Goal: Task Accomplishment & Management: Use online tool/utility

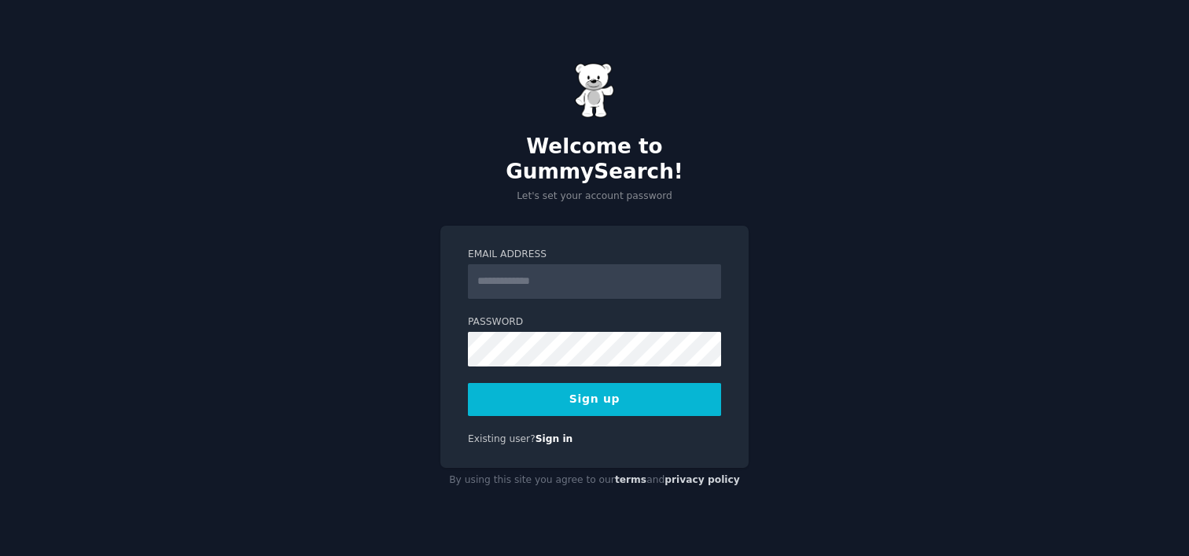
click at [548, 269] on input "Email Address" at bounding box center [594, 281] width 253 height 35
type input "**********"
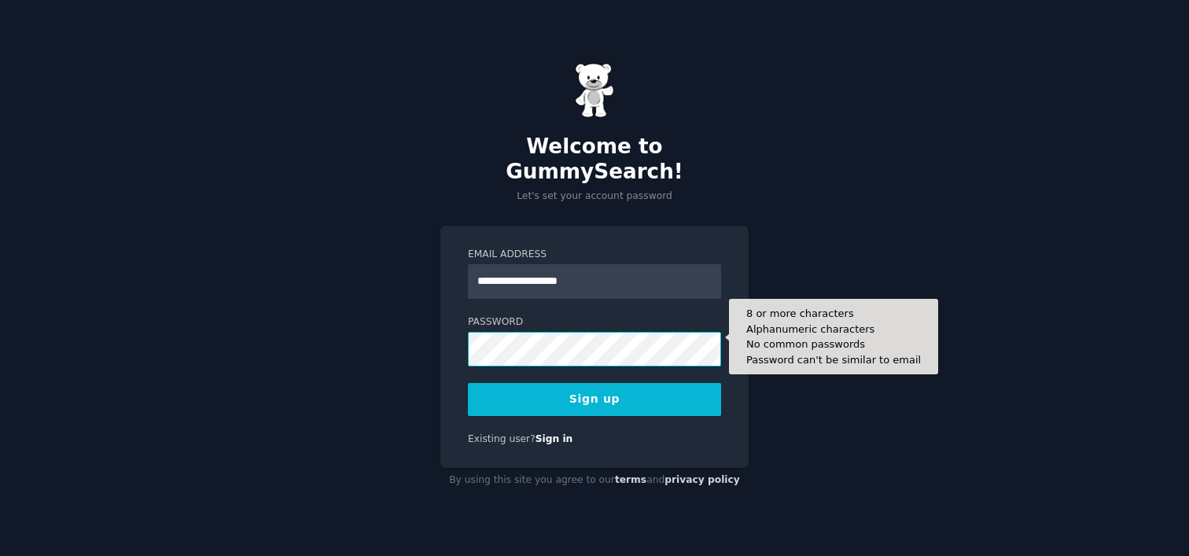
click at [468, 383] on button "Sign up" at bounding box center [594, 399] width 253 height 33
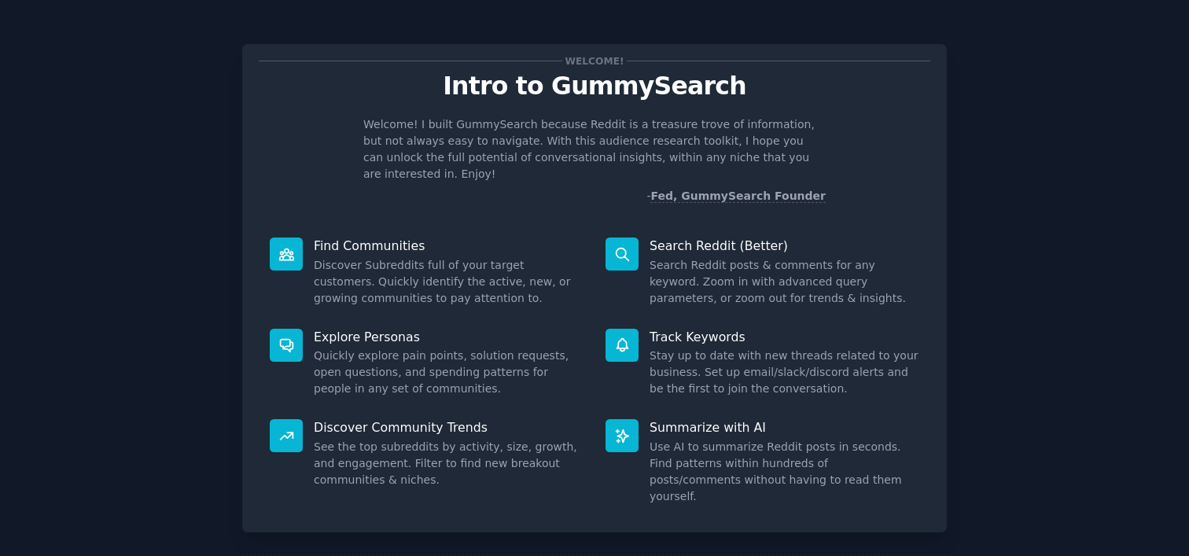
click at [372, 238] on p "Find Communities" at bounding box center [449, 246] width 270 height 17
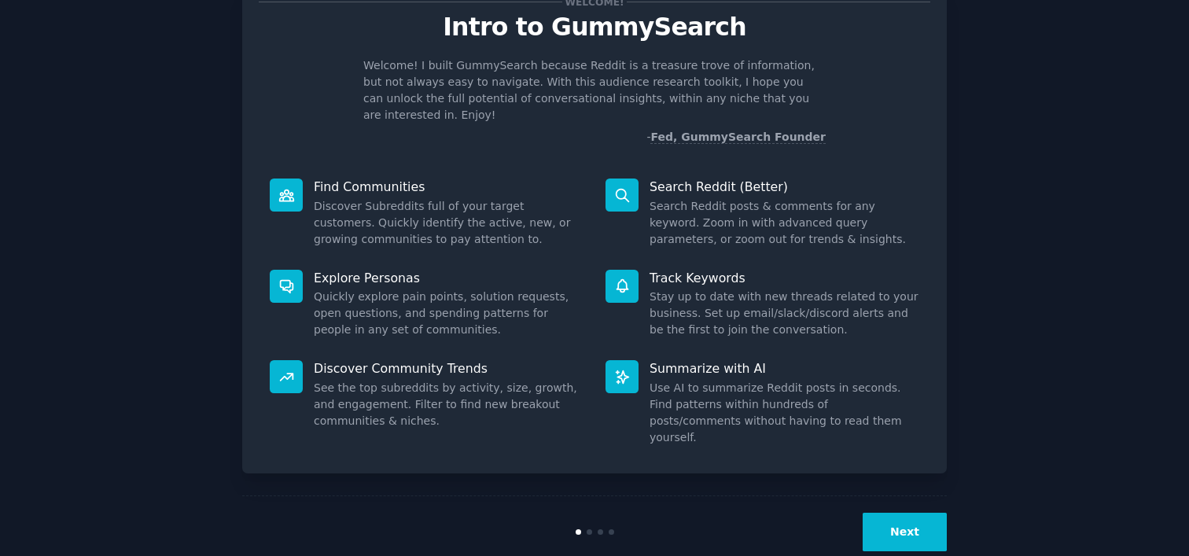
click at [916, 513] on button "Next" at bounding box center [905, 532] width 84 height 39
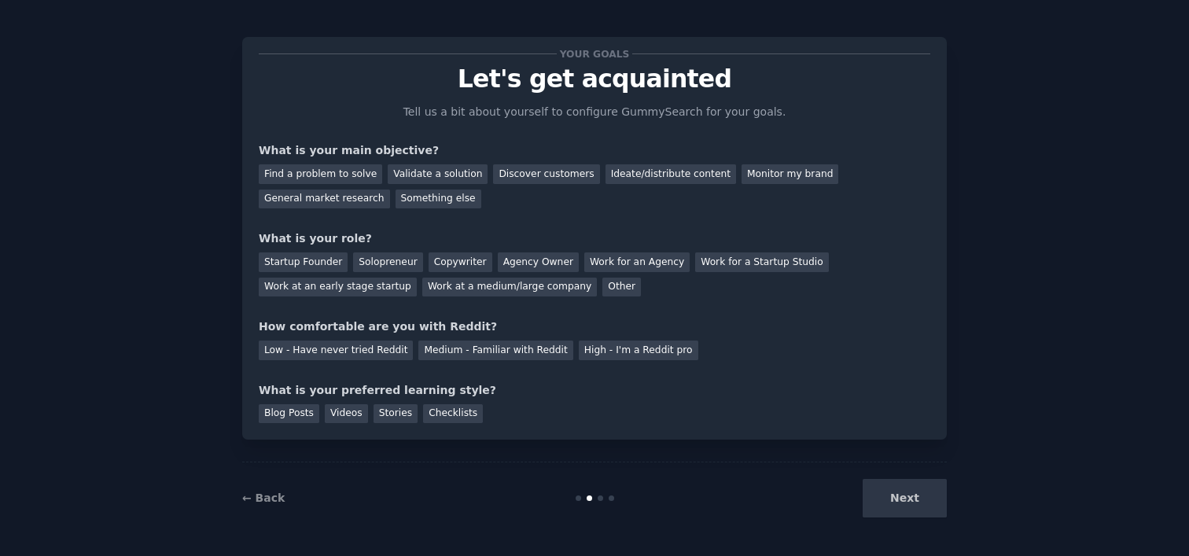
scroll to position [7, 0]
click at [916, 491] on div "Next" at bounding box center [829, 498] width 235 height 39
click at [363, 197] on div "General market research" at bounding box center [324, 200] width 131 height 20
click at [314, 290] on div "Work at an early stage startup" at bounding box center [338, 288] width 158 height 20
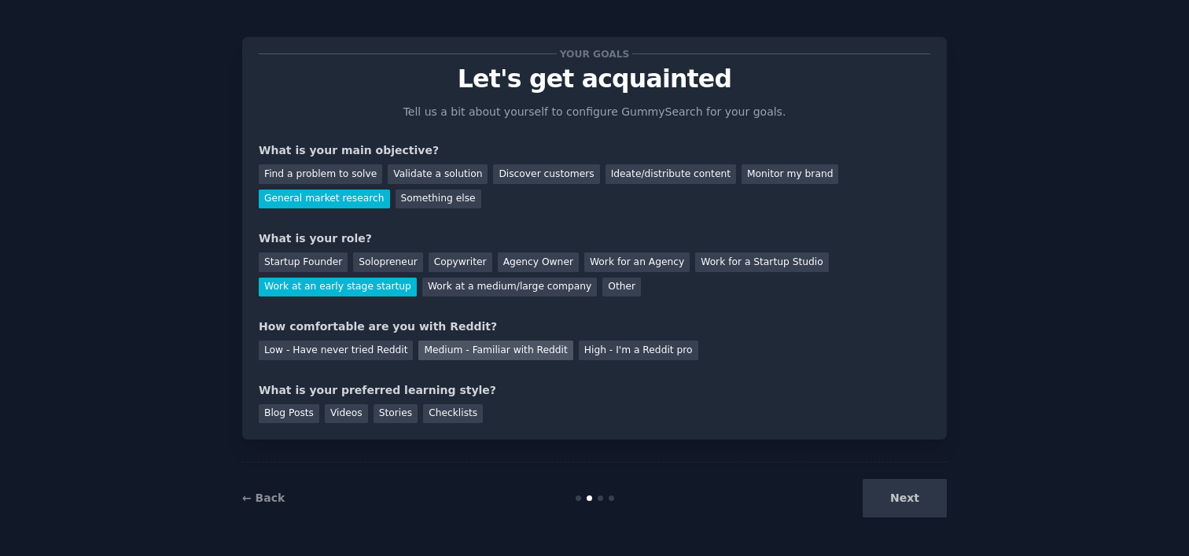
click at [434, 355] on div "Medium - Familiar with Reddit" at bounding box center [495, 351] width 154 height 20
click at [299, 411] on div "Blog Posts" at bounding box center [289, 414] width 61 height 20
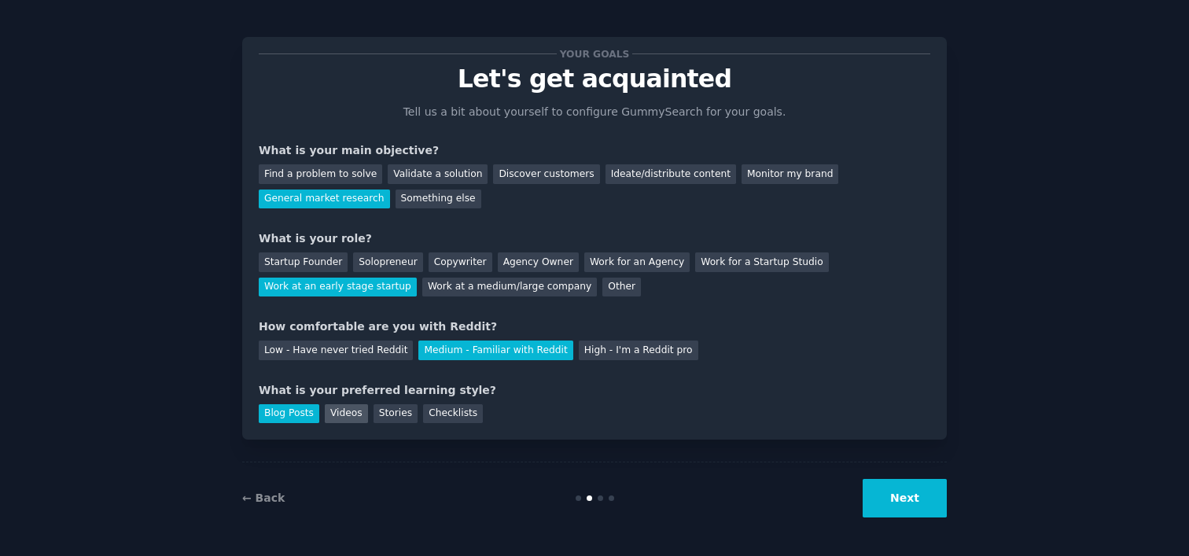
click at [333, 413] on div "Videos" at bounding box center [346, 414] width 43 height 20
click at [366, 411] on div "Blog Posts Videos Stories Checklists" at bounding box center [595, 411] width 672 height 25
click at [907, 488] on button "Next" at bounding box center [905, 498] width 84 height 39
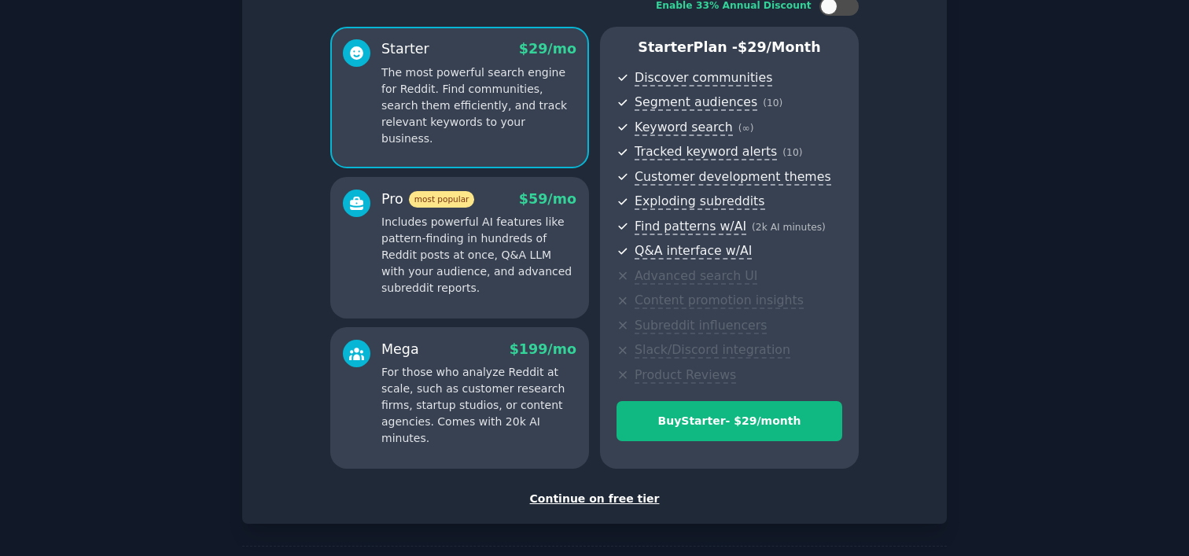
scroll to position [106, 0]
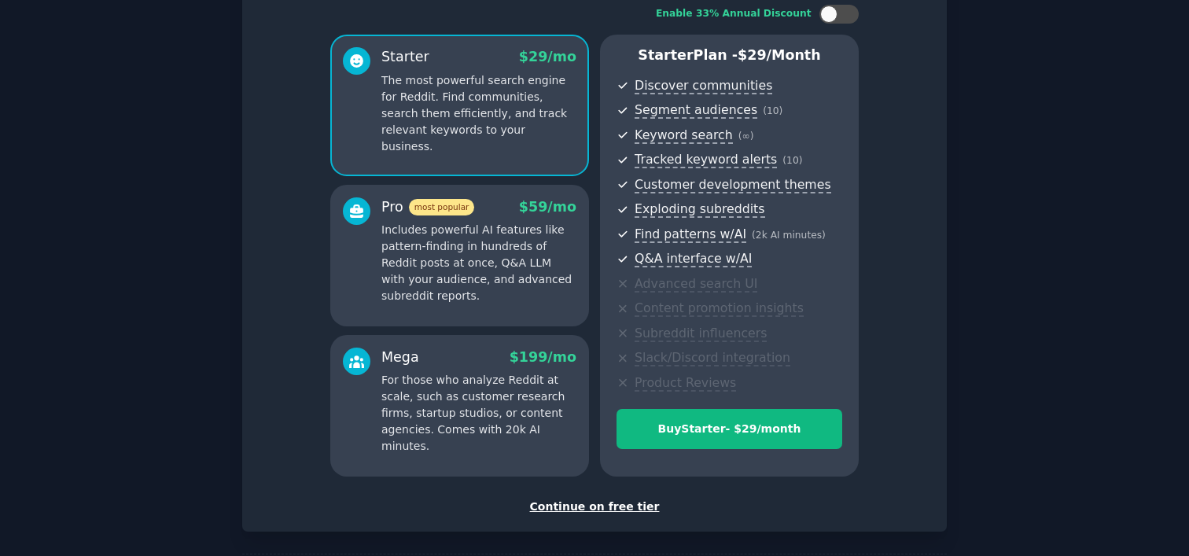
click at [620, 506] on div "Continue on free tier" at bounding box center [595, 507] width 672 height 17
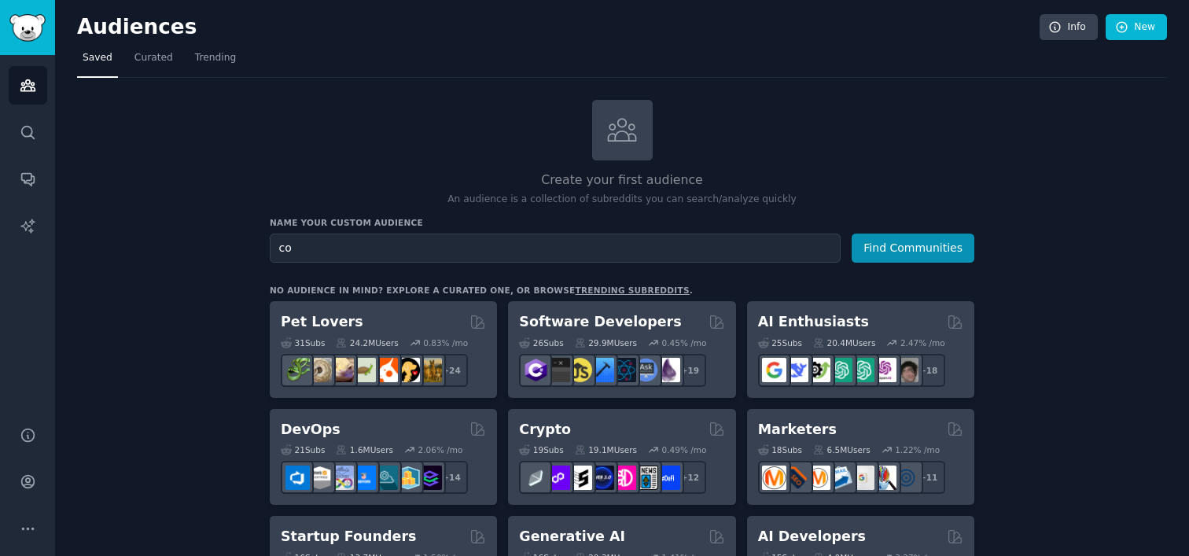
type input "c"
type input "e"
click at [950, 247] on button "Find Communities" at bounding box center [913, 248] width 123 height 29
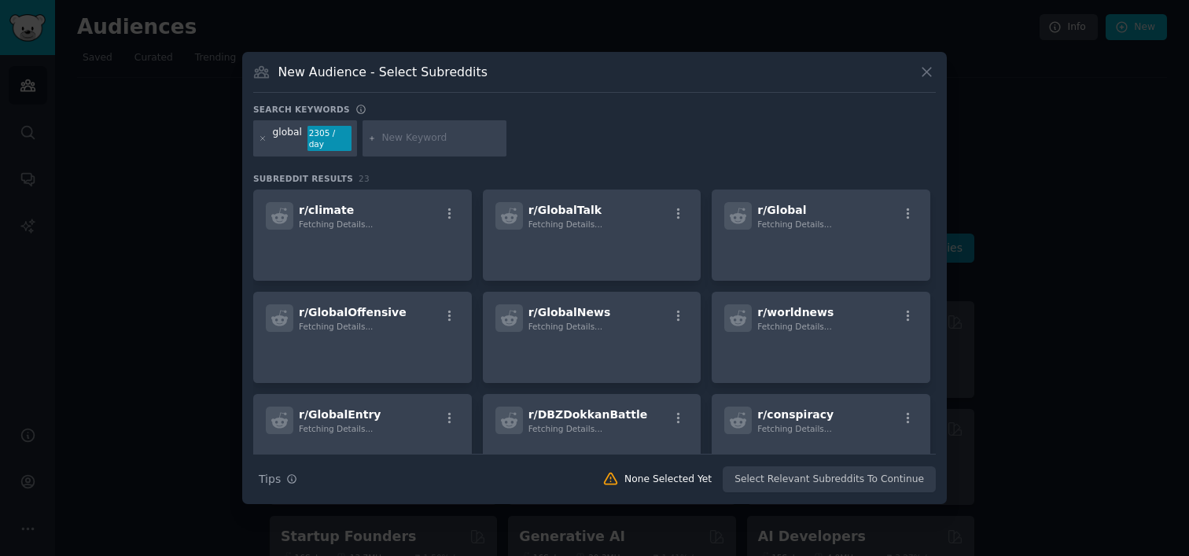
click at [922, 86] on div "New Audience - Select Subreddits" at bounding box center [594, 78] width 683 height 30
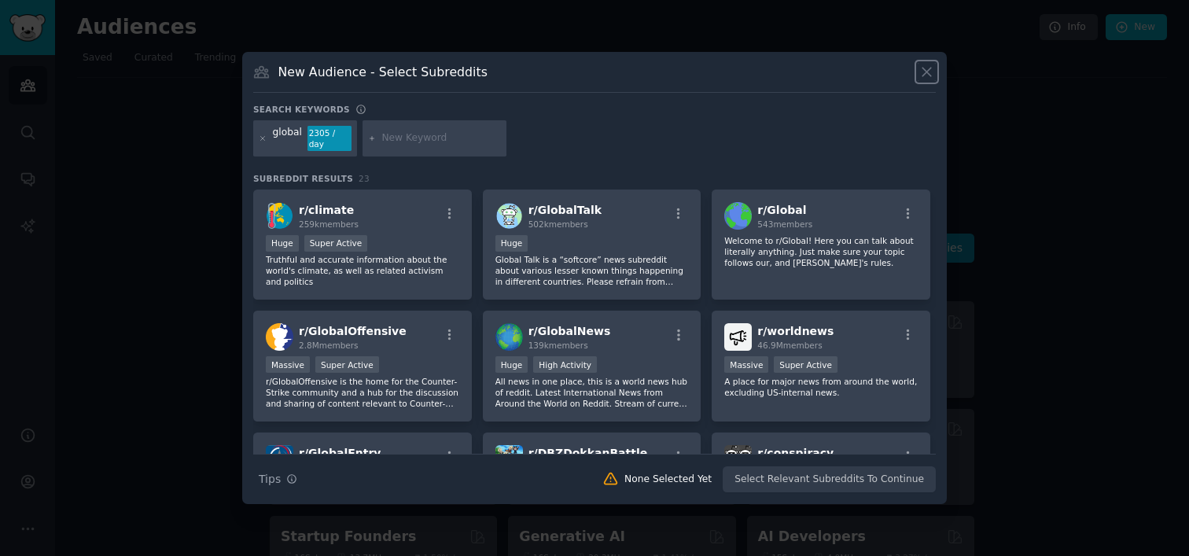
click at [921, 80] on button at bounding box center [927, 72] width 18 height 18
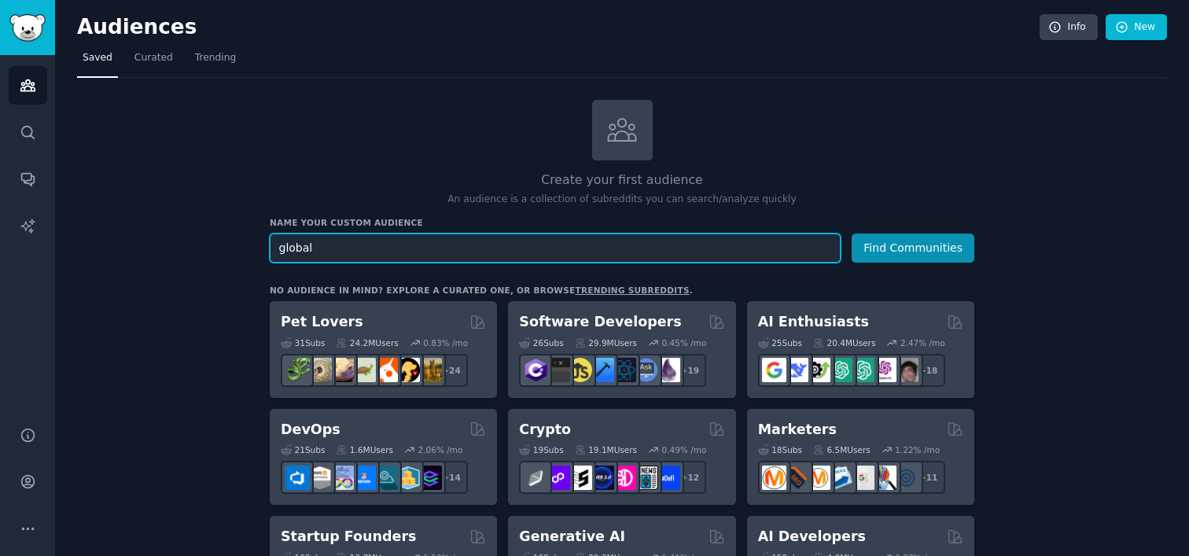
click at [442, 250] on input "global" at bounding box center [555, 248] width 571 height 29
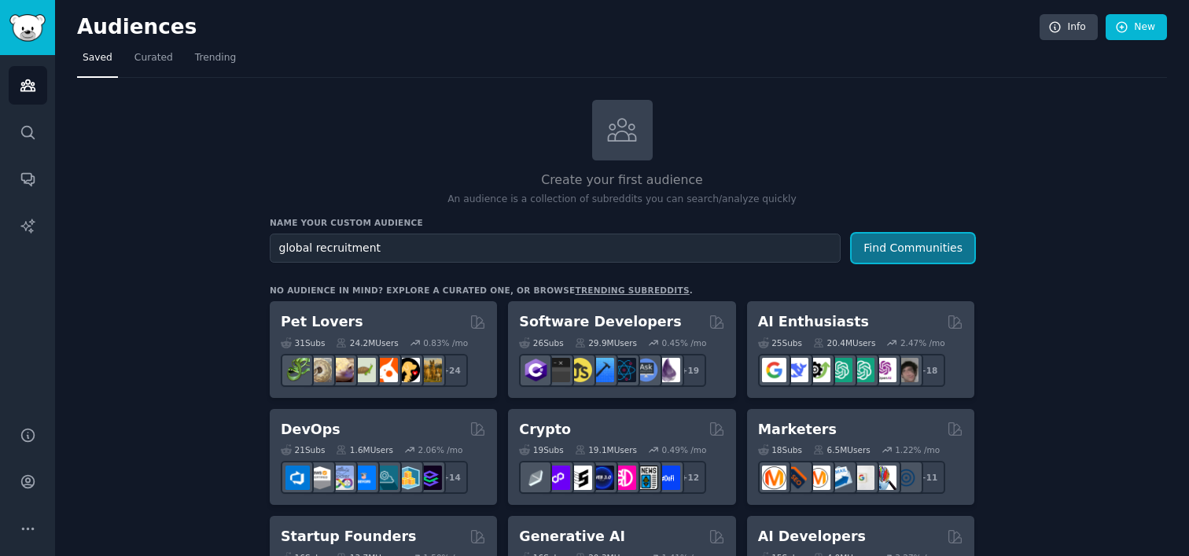
click at [889, 250] on button "Find Communities" at bounding box center [913, 248] width 123 height 29
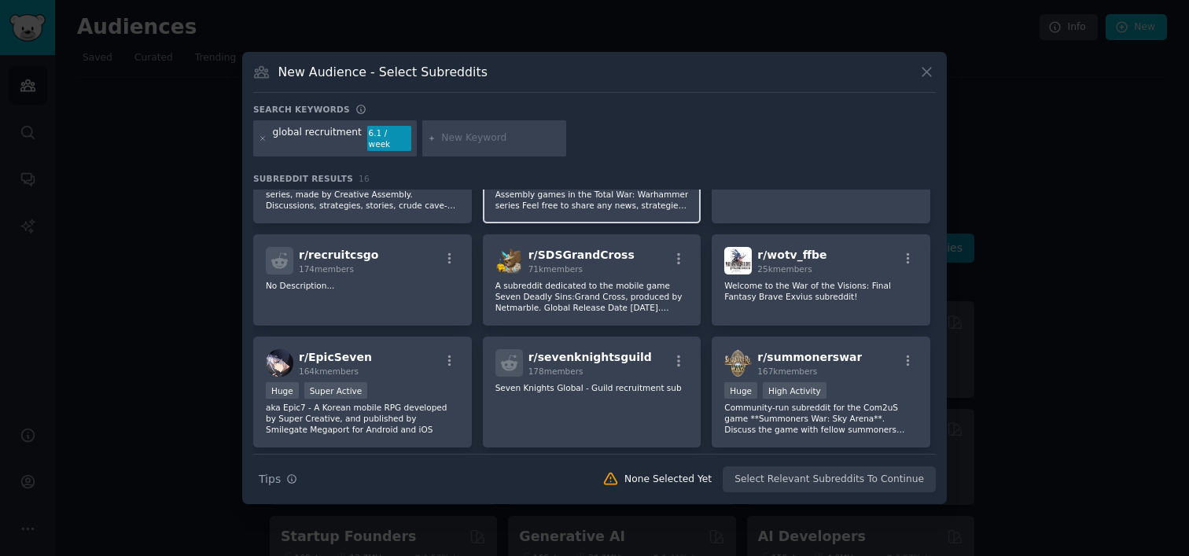
scroll to position [100, 0]
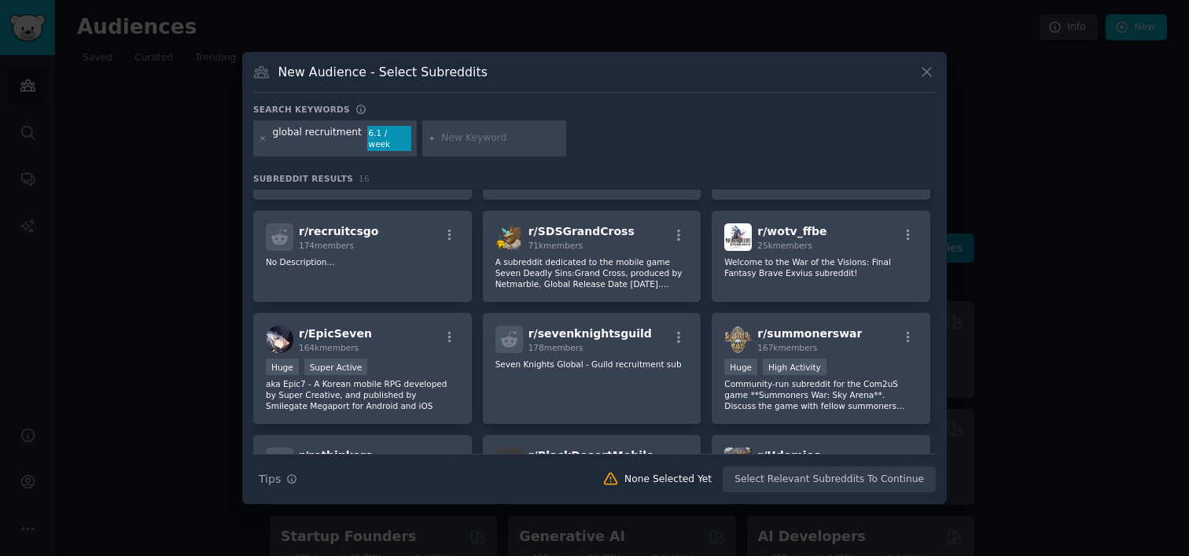
click at [929, 72] on icon at bounding box center [927, 72] width 17 height 17
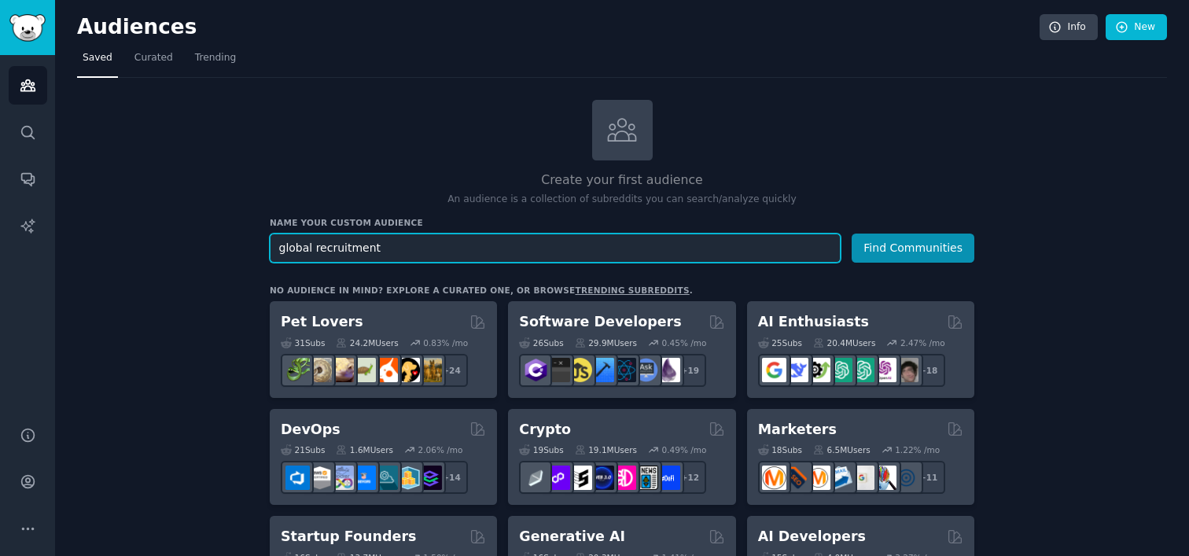
drag, startPoint x: 407, startPoint y: 241, endPoint x: 292, endPoint y: 177, distance: 132.0
type input "EOR"
click at [852, 234] on button "Find Communities" at bounding box center [913, 248] width 123 height 29
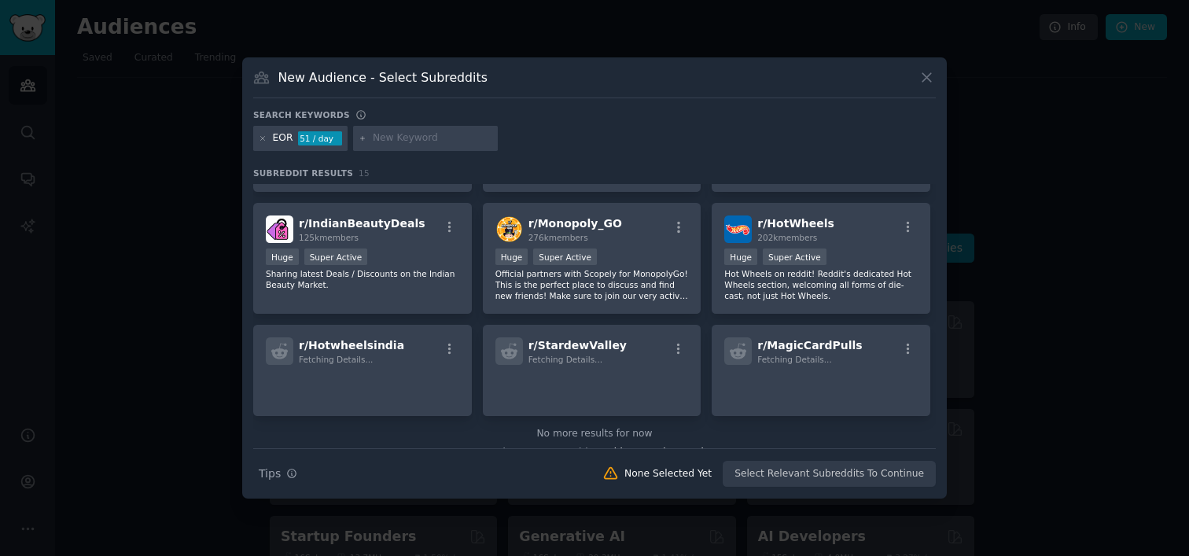
scroll to position [368, 0]
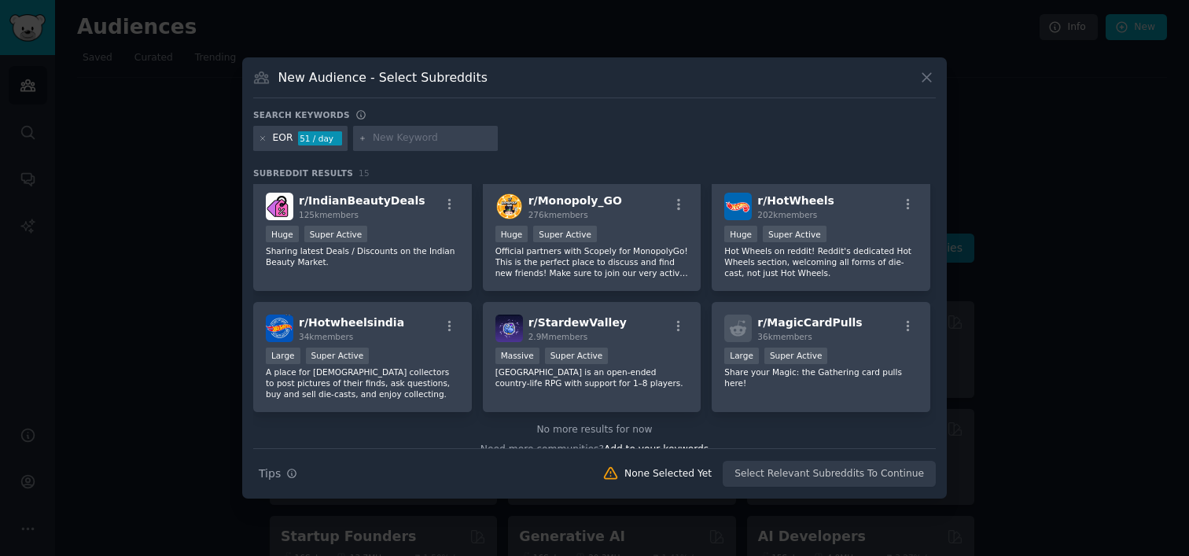
click at [1081, 391] on div at bounding box center [594, 278] width 1189 height 556
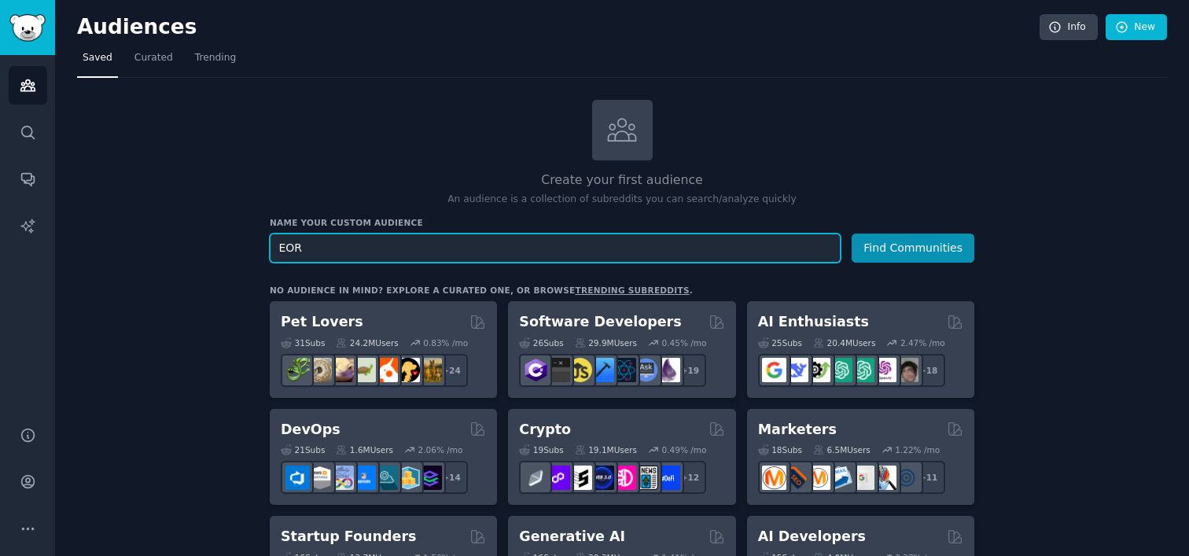
drag, startPoint x: 497, startPoint y: 254, endPoint x: 360, endPoint y: 212, distance: 143.3
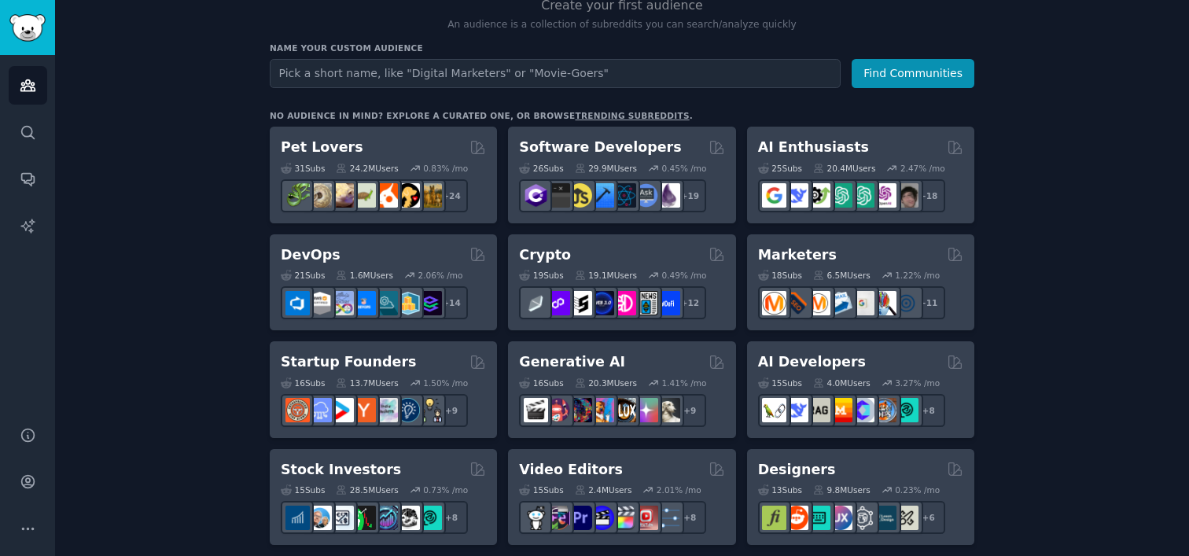
scroll to position [190, 0]
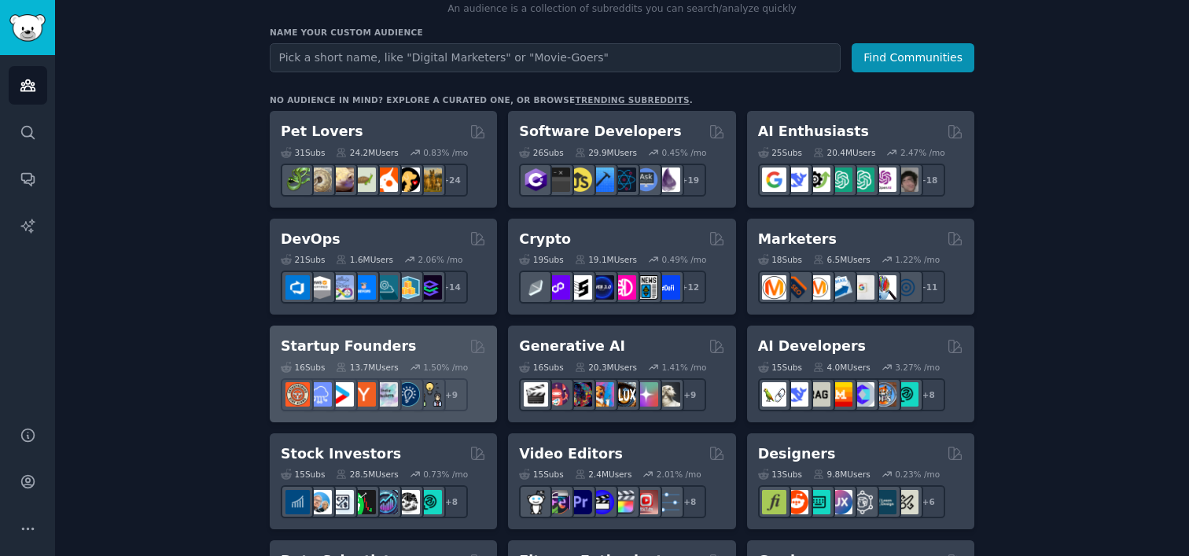
click at [334, 352] on h2 "Startup Founders" at bounding box center [348, 347] width 135 height 20
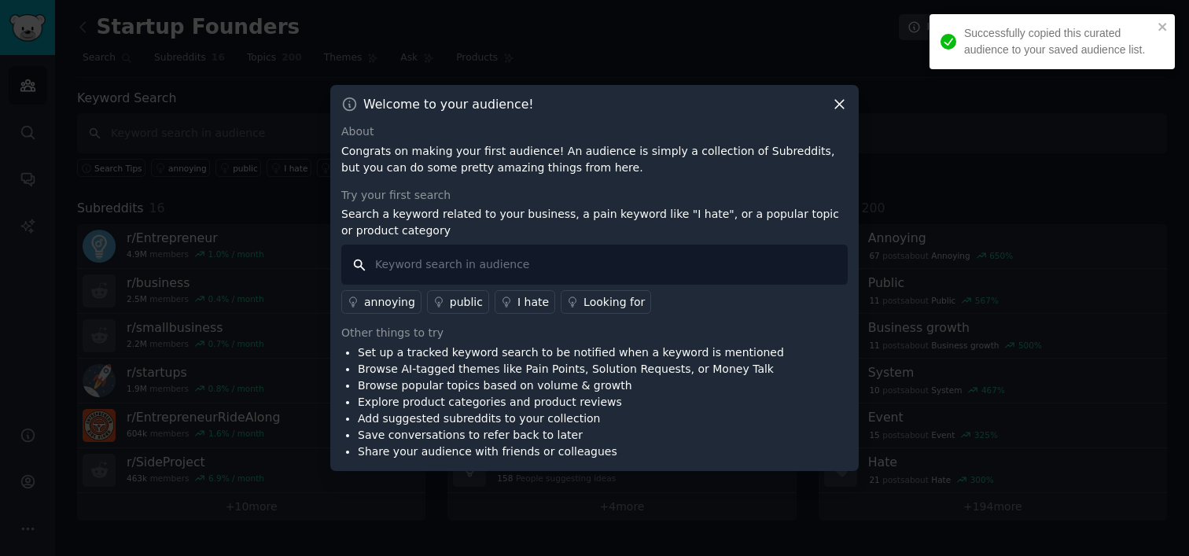
click at [389, 274] on input "text" at bounding box center [594, 265] width 506 height 40
type input "eor"
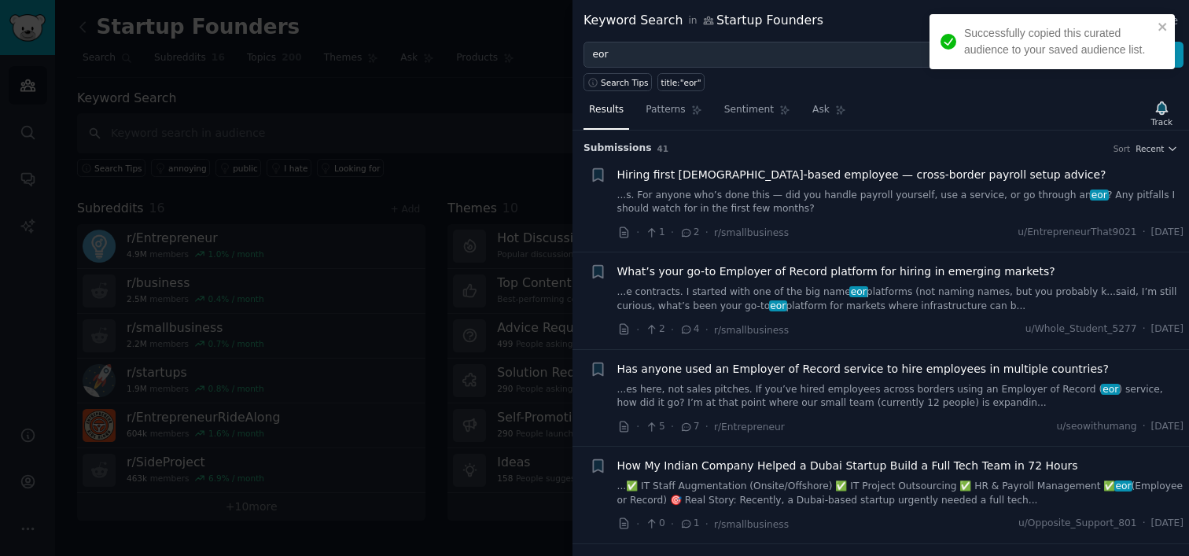
click at [1160, 17] on div "Successfully copied this curated audience to your saved audience list." at bounding box center [1052, 41] width 245 height 55
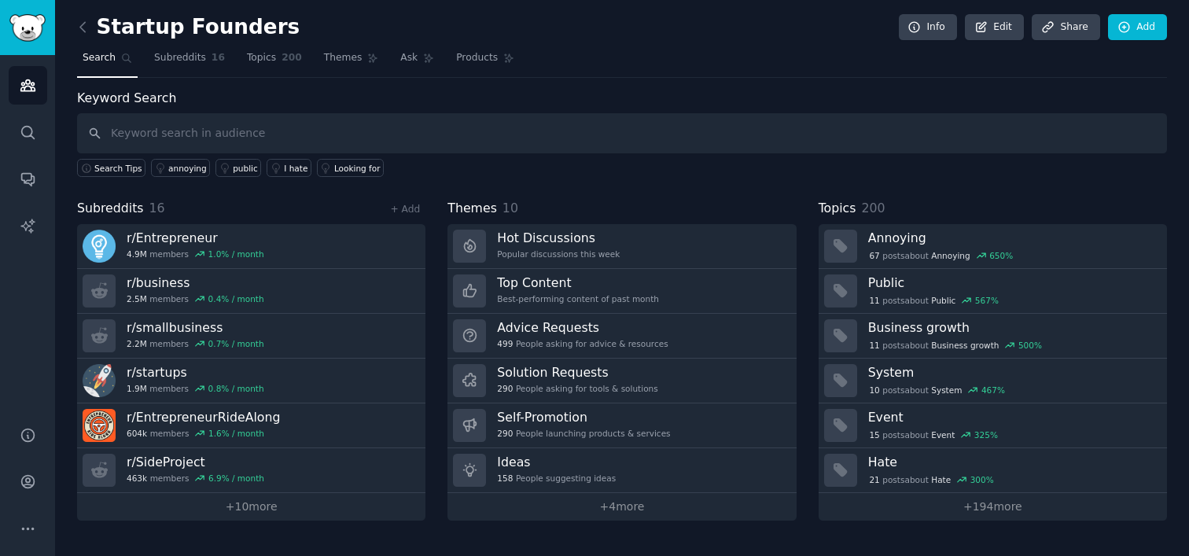
click at [566, 165] on div "Search Tips annoying public I hate Looking for" at bounding box center [622, 165] width 1090 height 24
click at [566, 161] on div "Search Tips annoying public I hate Looking for" at bounding box center [622, 165] width 1090 height 24
drag, startPoint x: 566, startPoint y: 158, endPoint x: 566, endPoint y: 148, distance: 10.2
click at [566, 157] on div "Search Tips annoying public Best website builder Best tech stack I hate Looking…" at bounding box center [622, 165] width 1090 height 24
click at [566, 145] on input "text" at bounding box center [622, 133] width 1090 height 40
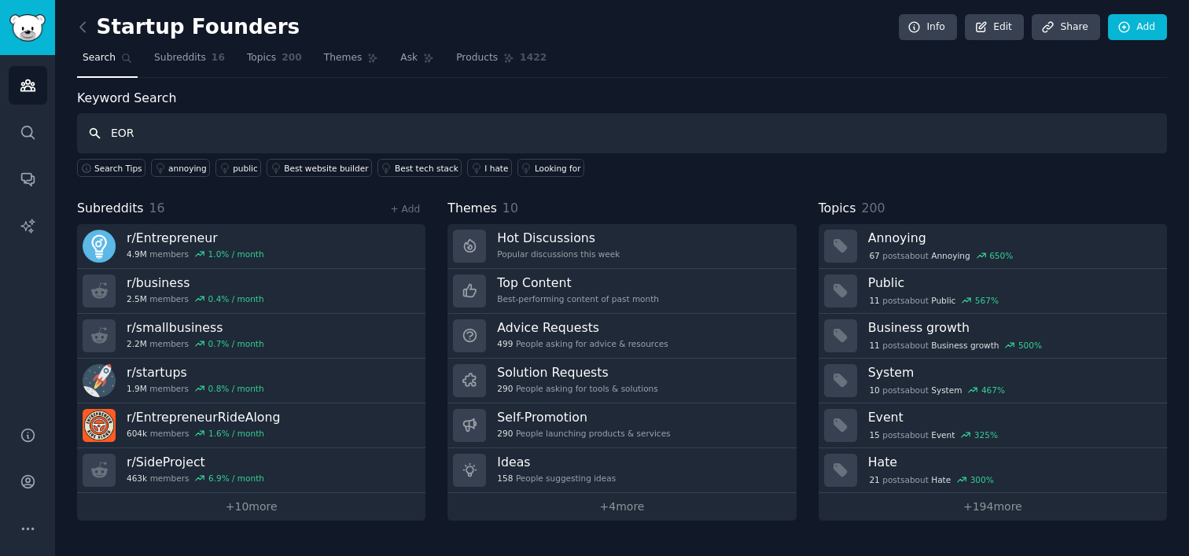
type input "EOR"
